Goal: Task Accomplishment & Management: Use online tool/utility

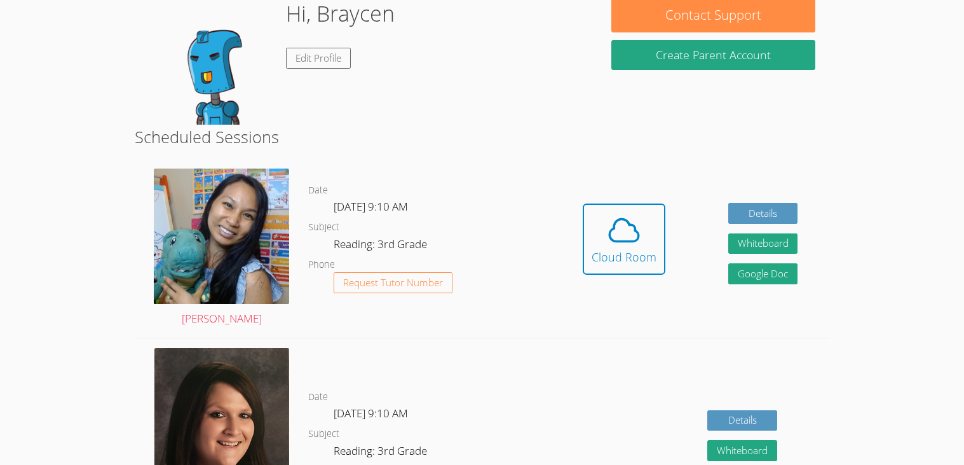
scroll to position [127, 0]
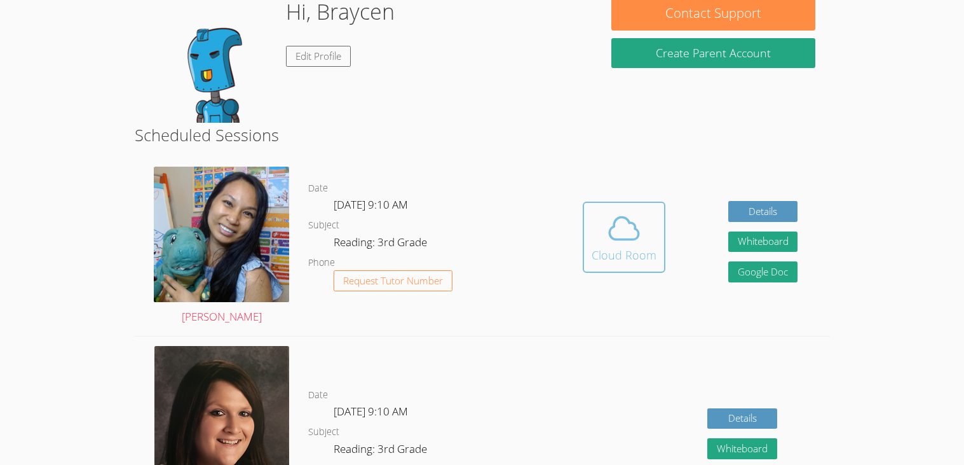
click at [636, 235] on icon at bounding box center [624, 228] width 29 height 22
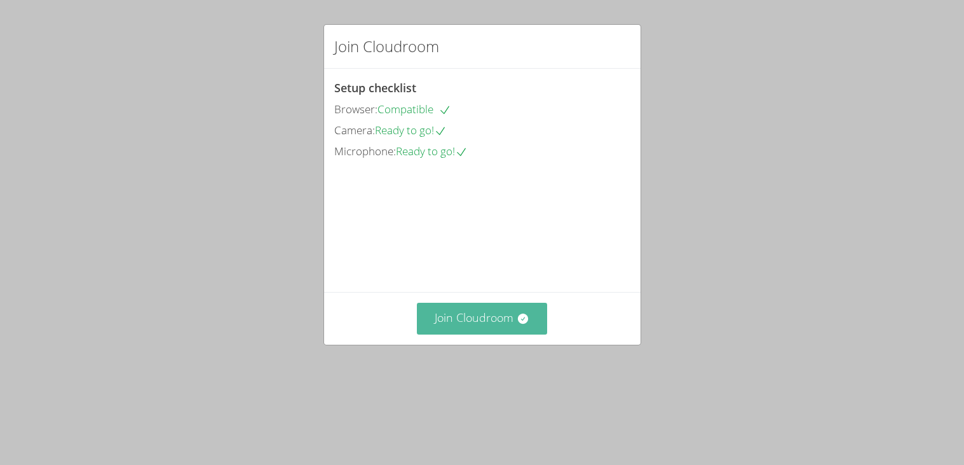
click at [451, 334] on button "Join Cloudroom" at bounding box center [482, 318] width 130 height 31
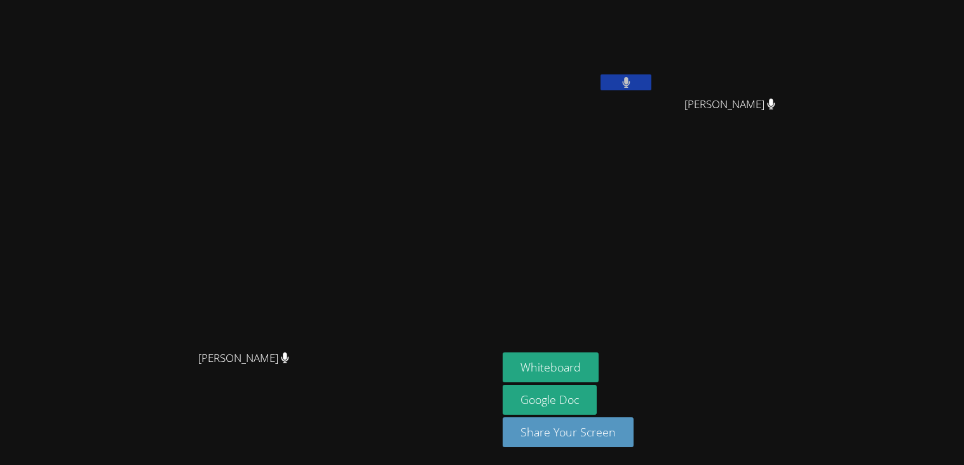
click at [642, 172] on aside "Braycen Cisneros Dalaysa Sotelo Dalaysa Sotelo Whiteboard Google Doc Share Your…" at bounding box center [657, 232] width 318 height 465
click at [599, 359] on button "Whiteboard" at bounding box center [551, 367] width 96 height 30
